Goal: Check status: Check status

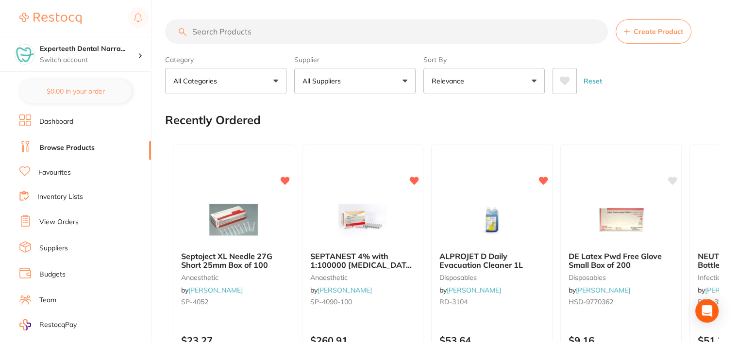
click at [55, 220] on link "View Orders" at bounding box center [58, 223] width 39 height 10
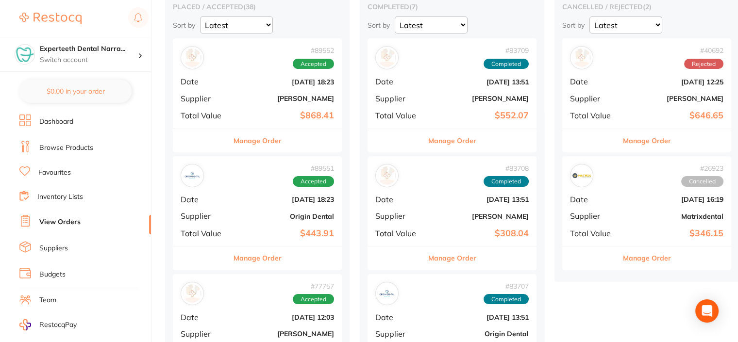
scroll to position [146, 0]
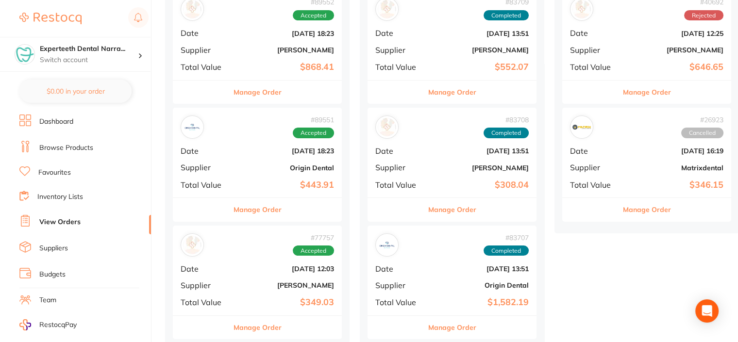
click at [253, 208] on button "Manage Order" at bounding box center [258, 209] width 48 height 23
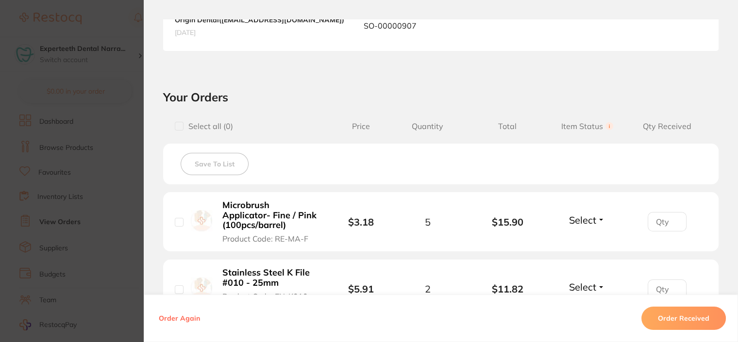
scroll to position [388, 0]
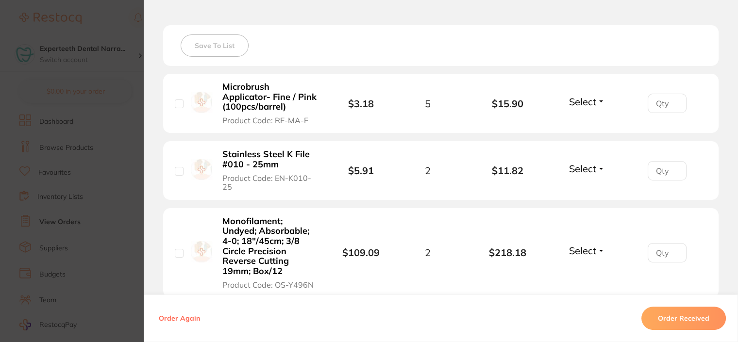
click at [592, 101] on span "Select" at bounding box center [582, 102] width 27 height 12
click at [570, 99] on span "Select" at bounding box center [582, 102] width 27 height 12
click at [582, 120] on span "Received" at bounding box center [587, 122] width 25 height 7
click at [585, 163] on span "Select" at bounding box center [582, 169] width 27 height 12
click at [577, 186] on span "Received" at bounding box center [587, 189] width 25 height 7
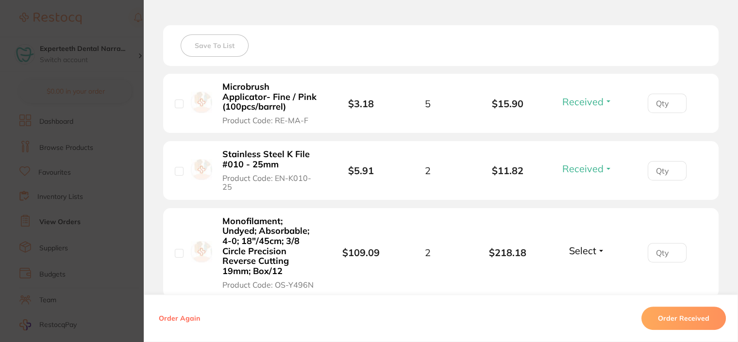
scroll to position [486, 0]
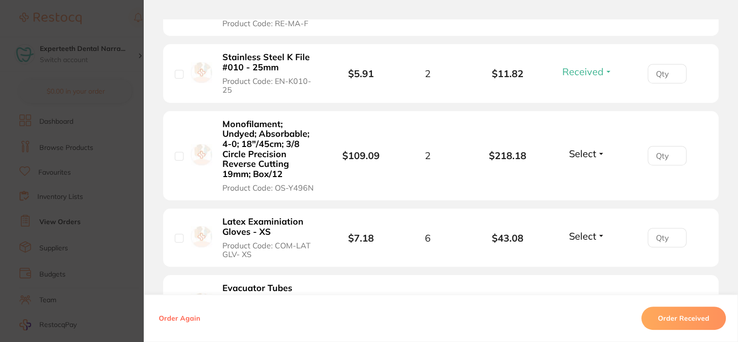
click at [583, 151] on span "Select" at bounding box center [582, 154] width 27 height 12
click at [580, 169] on button "Received" at bounding box center [587, 175] width 25 height 15
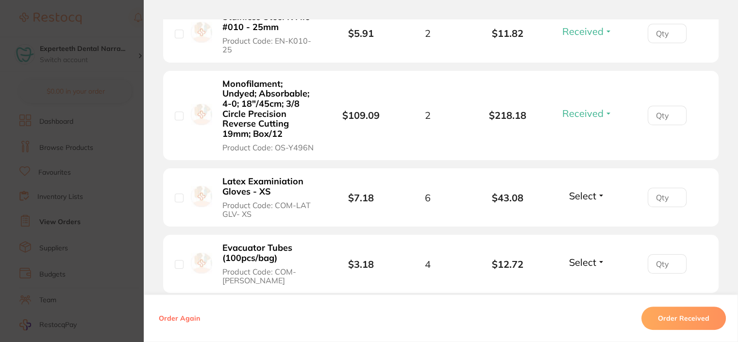
scroll to position [583, 0]
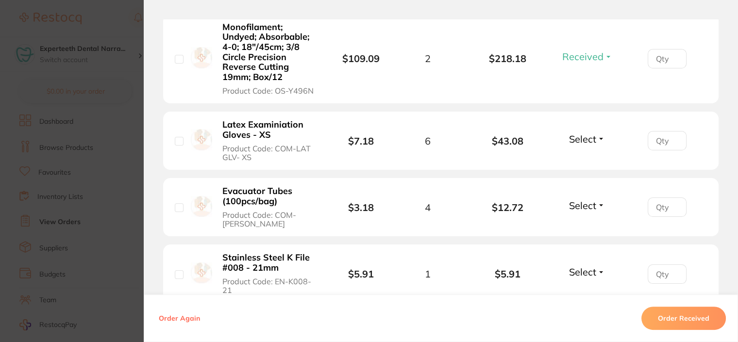
click at [584, 141] on span "Select" at bounding box center [582, 139] width 27 height 12
click at [575, 159] on span "Received" at bounding box center [587, 159] width 25 height 7
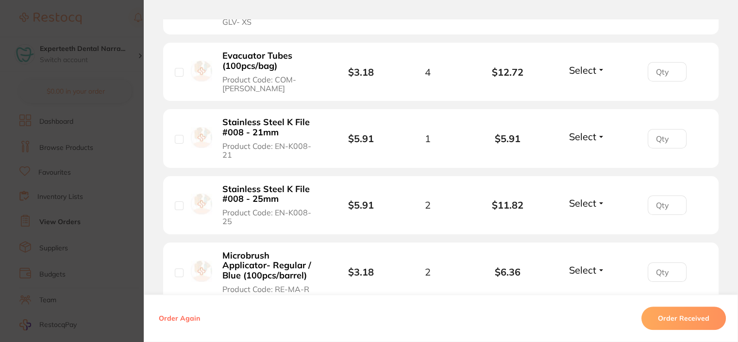
scroll to position [728, 0]
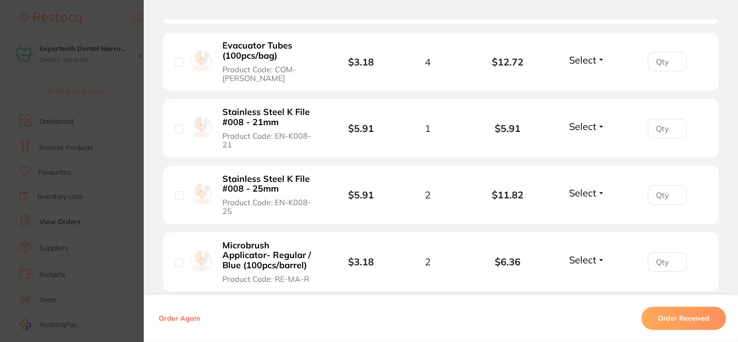
click at [580, 61] on span "Select" at bounding box center [582, 60] width 27 height 12
click at [582, 98] on span "Back Order" at bounding box center [587, 95] width 30 height 7
click at [574, 132] on div "Select Received Back Order" at bounding box center [587, 128] width 42 height 16
click at [572, 126] on span "Select" at bounding box center [582, 126] width 27 height 12
click at [575, 144] on span "Received" at bounding box center [587, 147] width 25 height 7
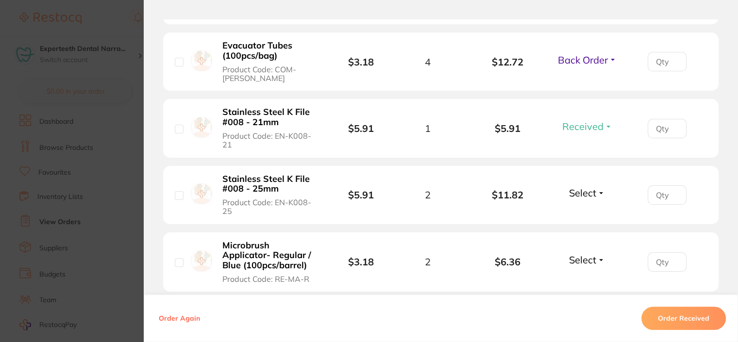
click at [575, 188] on span "Select" at bounding box center [582, 193] width 27 height 12
click at [578, 211] on span "Received" at bounding box center [587, 213] width 25 height 7
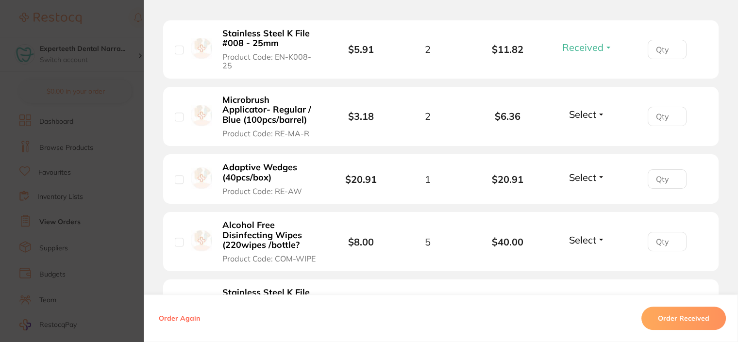
click at [581, 113] on span "Select" at bounding box center [582, 114] width 27 height 12
click at [577, 136] on span "Received" at bounding box center [587, 135] width 25 height 7
click at [581, 178] on span "Select" at bounding box center [582, 177] width 27 height 12
click at [580, 199] on span "Received" at bounding box center [587, 198] width 25 height 7
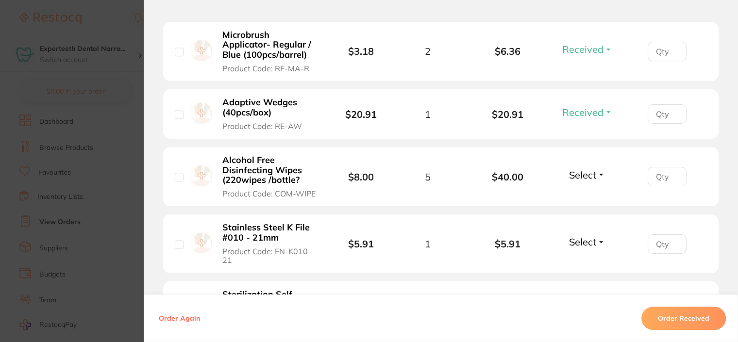
scroll to position [1020, 0]
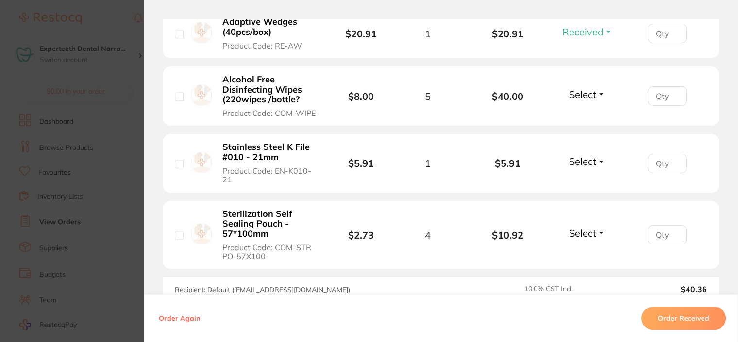
click at [580, 94] on span "Select" at bounding box center [582, 94] width 27 height 12
click at [580, 88] on span "Select" at bounding box center [582, 94] width 27 height 12
click at [581, 114] on span "Received" at bounding box center [587, 115] width 25 height 7
click at [589, 160] on span "Select" at bounding box center [582, 161] width 27 height 12
click at [579, 179] on span "Received" at bounding box center [587, 182] width 25 height 7
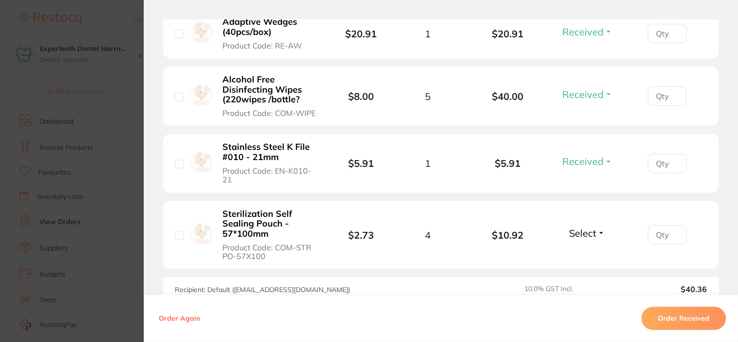
click at [581, 228] on span "Select" at bounding box center [582, 233] width 27 height 12
click at [585, 230] on span "Select" at bounding box center [582, 233] width 27 height 12
click at [583, 251] on span "Received" at bounding box center [587, 254] width 25 height 7
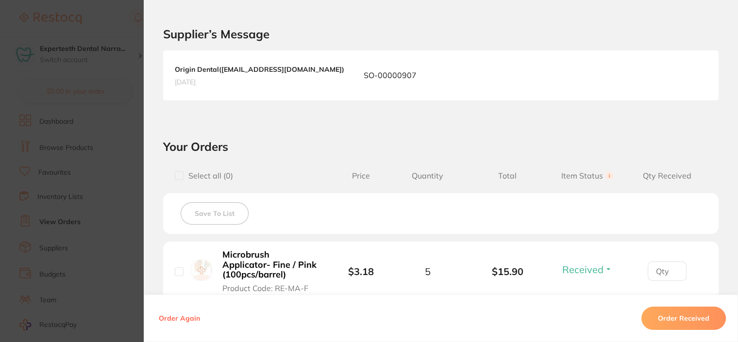
scroll to position [0, 0]
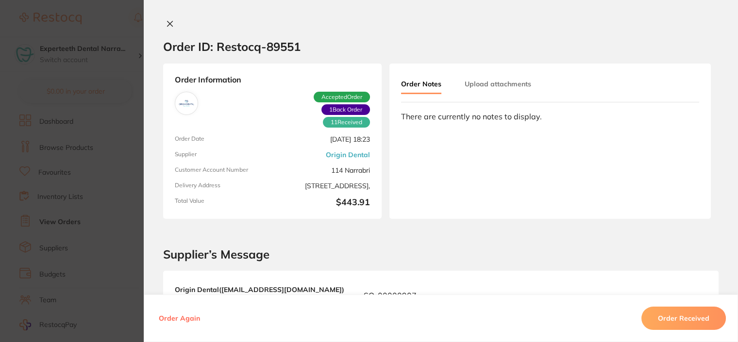
click at [169, 25] on icon at bounding box center [170, 23] width 5 height 5
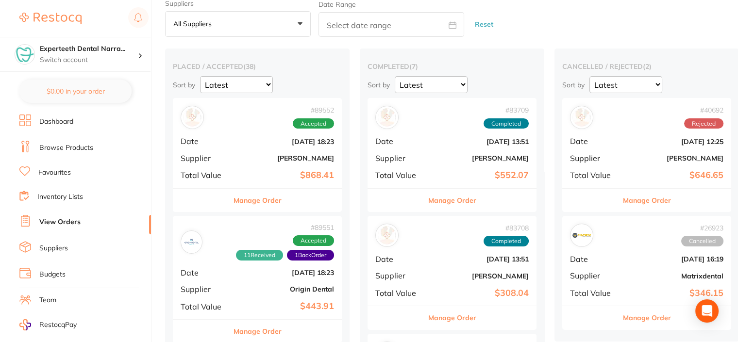
scroll to position [97, 0]
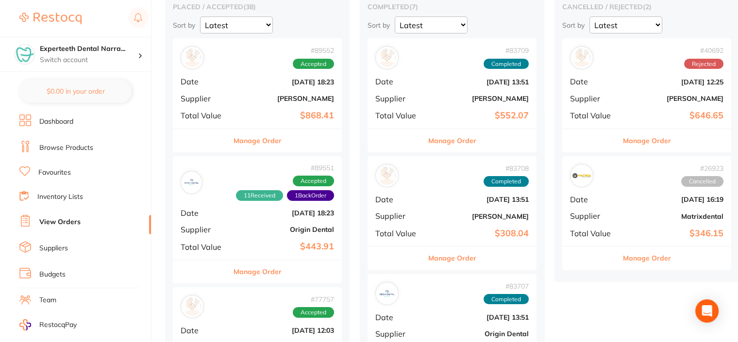
click at [293, 201] on div "# 89551 11 Received 1 Back Order Accepted Date [DATE] 18:23 Supplier Origin Den…" at bounding box center [257, 207] width 169 height 103
